Goal: Information Seeking & Learning: Check status

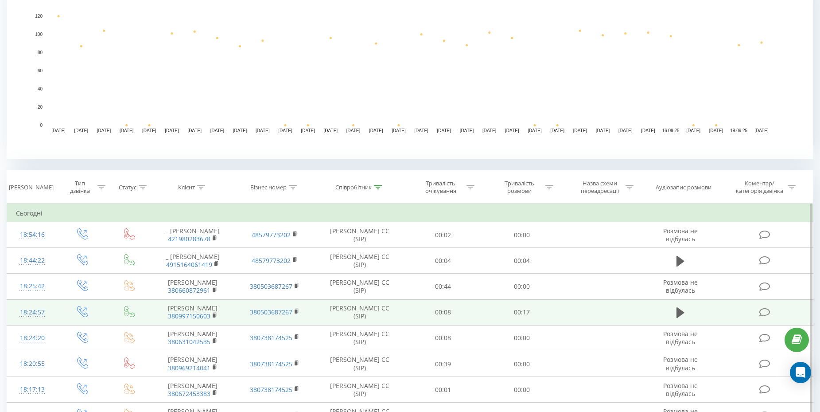
scroll to position [234, 0]
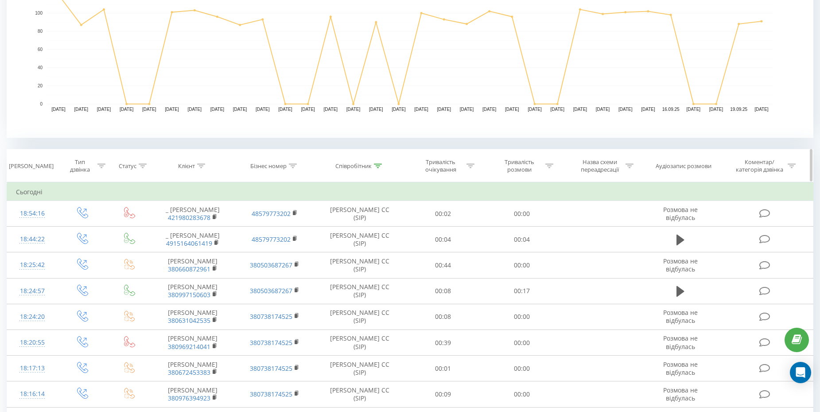
click at [465, 166] on div "Тривалість очікування" at bounding box center [446, 165] width 58 height 15
click at [438, 230] on input "text" at bounding box center [443, 230] width 78 height 16
click at [392, 170] on th "Співробітник" at bounding box center [360, 165] width 88 height 33
click at [370, 168] on div "Співробітник" at bounding box center [353, 166] width 36 height 8
click at [547, 168] on div at bounding box center [549, 166] width 8 height 8
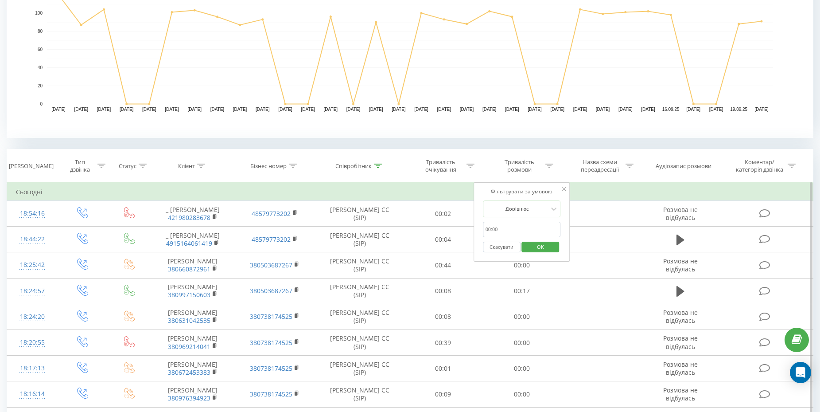
click at [514, 227] on input "text" at bounding box center [522, 230] width 78 height 16
type input "00:59"
click at [524, 205] on div at bounding box center [517, 208] width 63 height 8
click at [531, 256] on div "Більше ніж" at bounding box center [521, 254] width 77 height 14
click at [546, 250] on span "OK" at bounding box center [540, 247] width 25 height 14
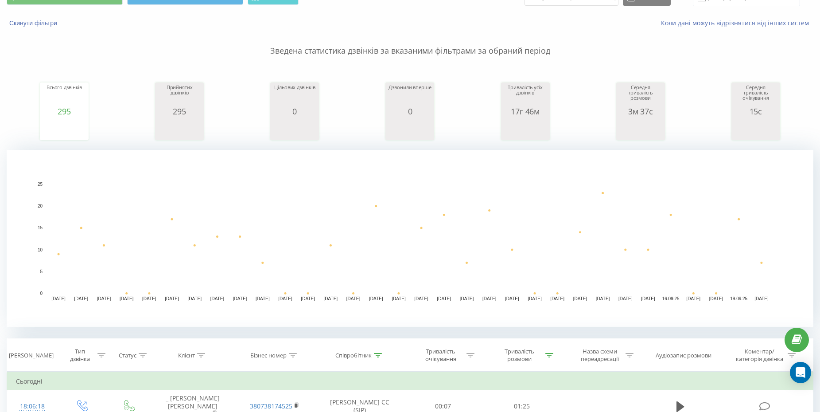
scroll to position [43, 0]
